Goal: Task Accomplishment & Management: Complete application form

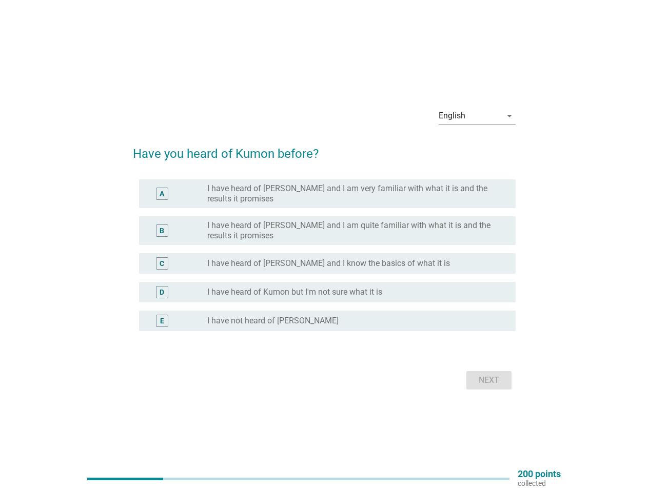
click at [324, 246] on div "B radio_button_unchecked I have heard of [PERSON_NAME] and I am quite familiar …" at bounding box center [324, 230] width 383 height 37
click at [477, 116] on div "English" at bounding box center [469, 116] width 63 height 16
click at [324, 262] on label "I have heard of [PERSON_NAME] and I know the basics of what it is" at bounding box center [328, 263] width 243 height 10
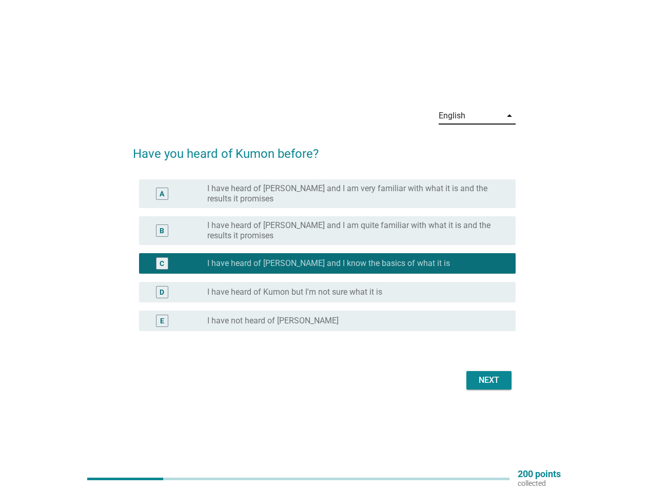
click at [324, 255] on div "C radio_button_checked I have heard of Kumon and I know the basics of what it is" at bounding box center [327, 263] width 376 height 21
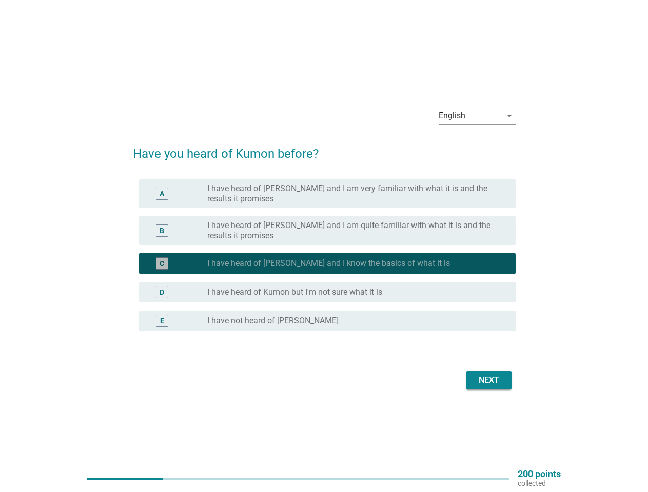
click at [327, 194] on label "I have heard of [PERSON_NAME] and I am very familiar with what it is and the re…" at bounding box center [353, 194] width 292 height 21
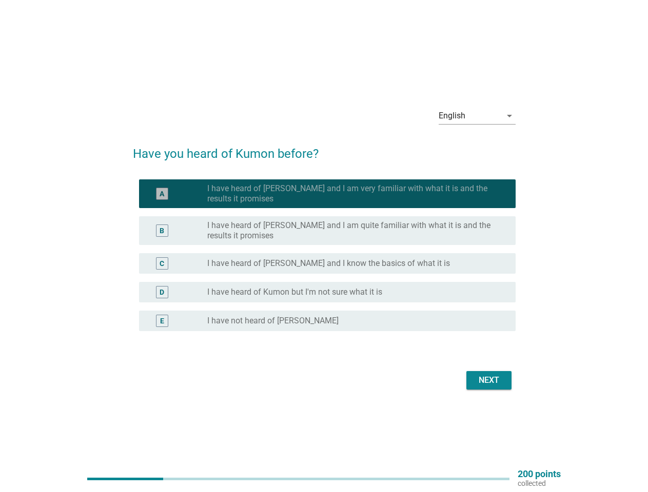
click at [353, 194] on label "I have heard of [PERSON_NAME] and I am very familiar with what it is and the re…" at bounding box center [353, 194] width 292 height 21
click at [327, 231] on label "I have heard of [PERSON_NAME] and I am quite familiar with what it is and the r…" at bounding box center [353, 231] width 292 height 21
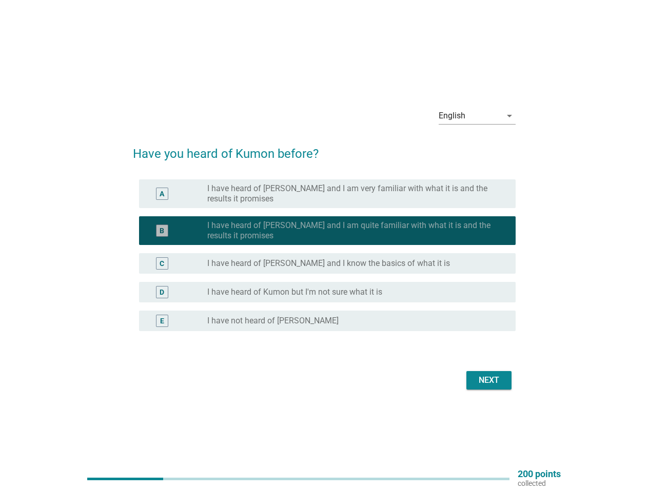
click at [353, 231] on label "I have heard of [PERSON_NAME] and I am quite familiar with what it is and the r…" at bounding box center [353, 231] width 292 height 21
click at [327, 264] on label "I have heard of [PERSON_NAME] and I know the basics of what it is" at bounding box center [328, 263] width 243 height 10
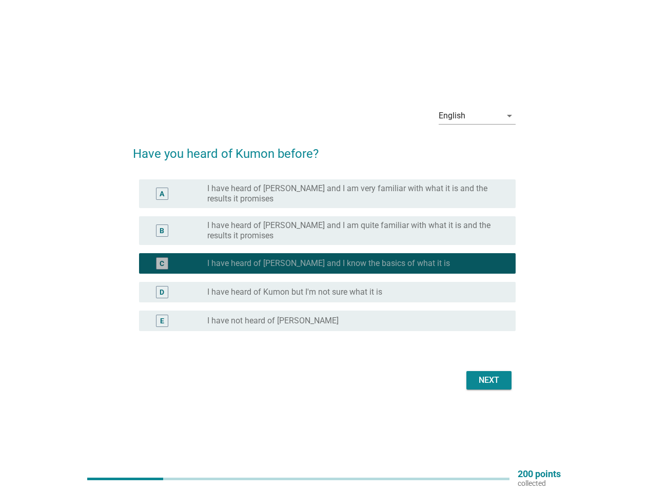
click at [310, 264] on label "I have heard of [PERSON_NAME] and I know the basics of what it is" at bounding box center [328, 263] width 243 height 10
